Goal: Task Accomplishment & Management: Manage account settings

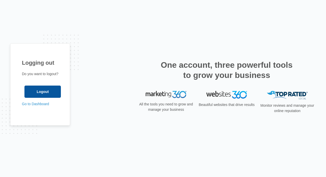
click at [57, 88] on input "Logout" at bounding box center [42, 92] width 36 height 12
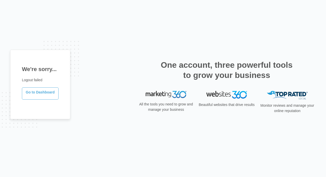
click at [58, 92] on div "We're sorry... Logout failed Go to Dashboard" at bounding box center [40, 85] width 60 height 70
click at [55, 92] on link "Go to Dashboard" at bounding box center [40, 93] width 37 height 12
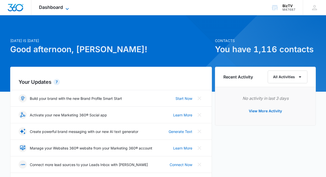
click at [66, 8] on icon at bounding box center [67, 9] width 6 height 6
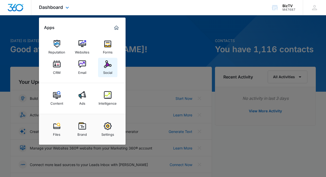
click at [106, 67] on img at bounding box center [108, 64] width 8 height 8
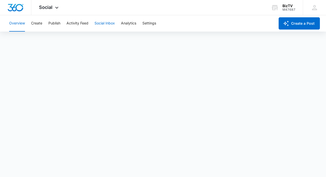
scroll to position [1, 0]
